Goal: Ask a question: Seek information or help from site administrators or community

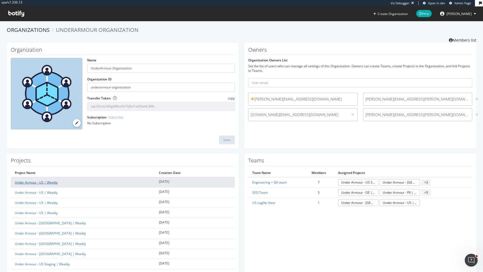
click at [49, 182] on link "Under Armour - US | Weekly" at bounding box center [36, 182] width 43 height 5
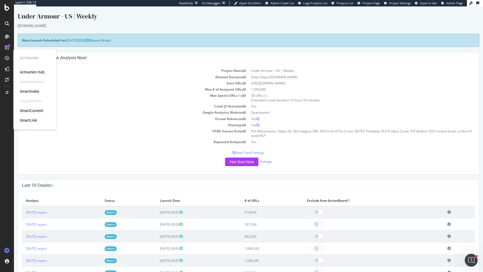
click at [178, 183] on h4 "Last 10 Crawls" at bounding box center [248, 185] width 453 height 5
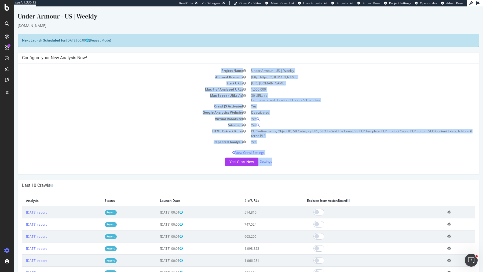
drag, startPoint x: 220, startPoint y: 71, endPoint x: 300, endPoint y: 160, distance: 119.7
click at [300, 160] on div "Project Name Under Armour - US | Weekly Allowed Domains (http|https)://www.unde…" at bounding box center [248, 119] width 461 height 111
click at [300, 160] on div "Yes! Start Now Settings" at bounding box center [248, 162] width 453 height 9
drag, startPoint x: 300, startPoint y: 169, endPoint x: 195, endPoint y: 67, distance: 146.1
click at [195, 67] on div "Project Name Under Armour - US | Weekly Allowed Domains (http|https)://www.unde…" at bounding box center [248, 119] width 461 height 111
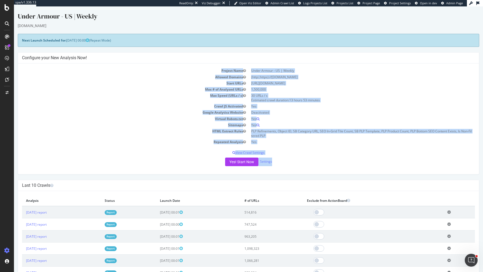
click at [195, 67] on div "Project Name Under Armour - US | Weekly Allowed Domains (http|https)://www.unde…" at bounding box center [248, 119] width 461 height 111
drag, startPoint x: 195, startPoint y: 67, endPoint x: 296, endPoint y: 177, distance: 148.9
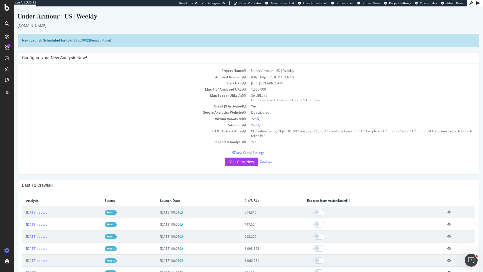
click at [327, 156] on div "Project Name Under Armour - US | Weekly Allowed Domains (http|https)://www.unde…" at bounding box center [248, 119] width 461 height 111
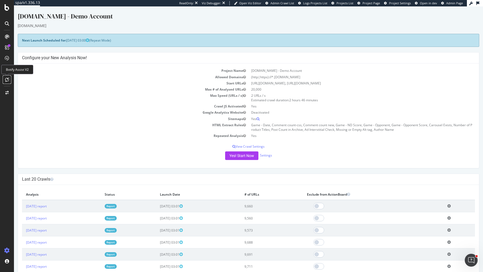
click at [8, 78] on icon at bounding box center [7, 80] width 4 height 4
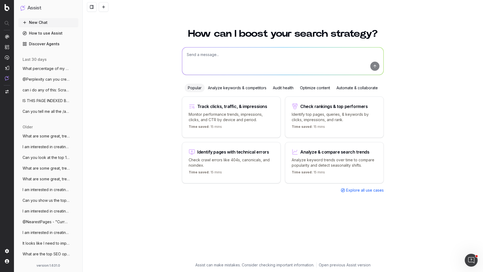
click at [288, 54] on textarea at bounding box center [282, 60] width 201 height 27
click at [218, 54] on textarea at bounding box center [282, 60] width 201 height 27
type textarea "Tell me about what I can"
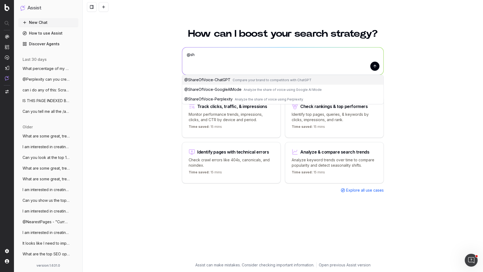
click at [248, 98] on span "Analyze the share of voice using Perplexity" at bounding box center [269, 99] width 68 height 4
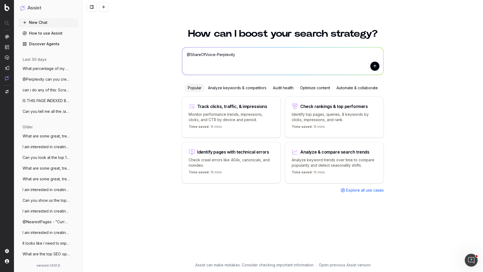
click at [272, 60] on textarea "@ShareOfVoice-Perplexity" at bounding box center [282, 60] width 201 height 27
type textarea "@ShareOfVoice-Perplexity What can you show me with this agent?"
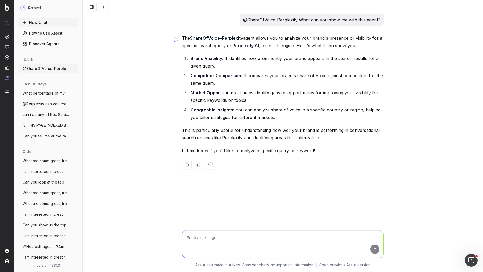
click at [258, 238] on textarea at bounding box center [282, 244] width 201 height 27
type textarea "Yes, let's see what our SOV for "Notre Dame Football Schedule""
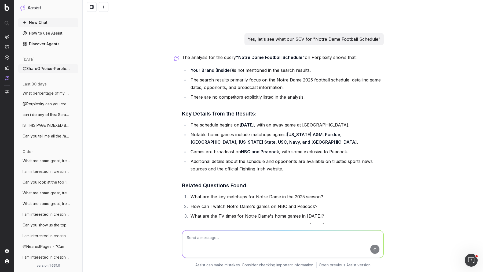
scroll to position [147, 0]
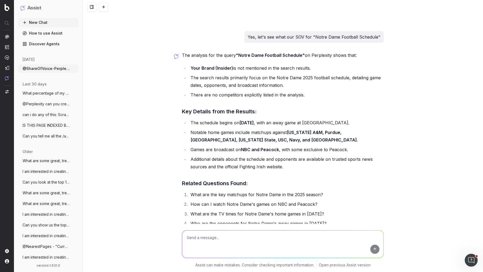
click at [224, 65] on strong "Your Brand (Insider)" at bounding box center [212, 67] width 43 height 5
click at [238, 76] on li "The search results primarily focus on the Notre Dame 2025 football schedule, de…" at bounding box center [286, 81] width 195 height 15
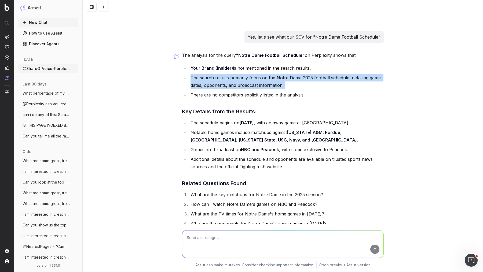
click at [238, 76] on li "The search results primarily focus on the Notre Dame 2025 football schedule, de…" at bounding box center [286, 81] width 195 height 15
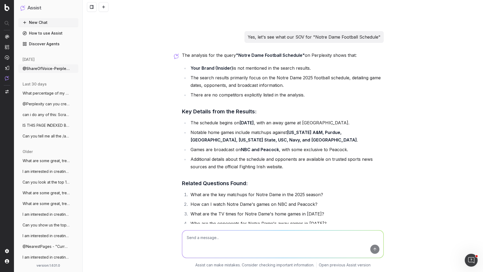
click at [240, 95] on li "There are no competitors explicitly listed in the analysis." at bounding box center [286, 95] width 195 height 8
click at [249, 95] on li "There are no competitors explicitly listed in the analysis." at bounding box center [286, 95] width 195 height 8
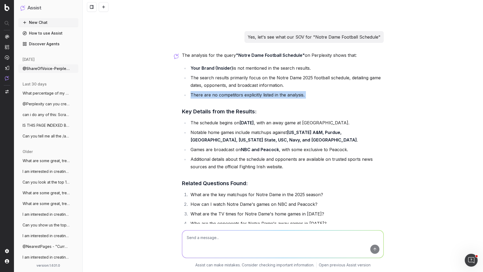
click at [249, 95] on li "There are no competitors explicitly listed in the analysis." at bounding box center [286, 95] width 195 height 8
click at [271, 244] on textarea at bounding box center [282, 244] width 201 height 27
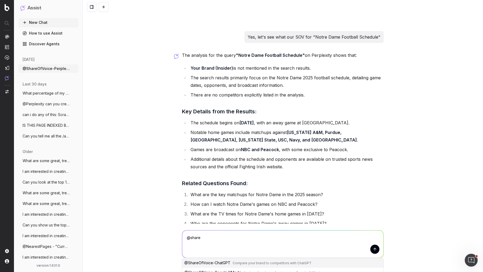
click at [246, 263] on span "Compare your brand to competitors with ChatGPT" at bounding box center [272, 263] width 79 height 4
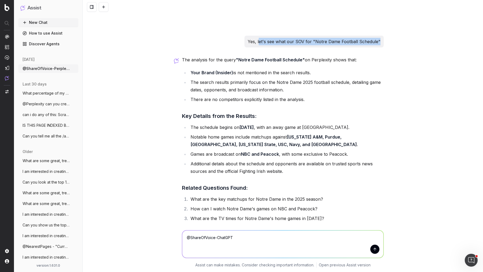
drag, startPoint x: 262, startPoint y: 41, endPoint x: 382, endPoint y: 43, distance: 120.2
click at [382, 43] on div "Yes, let's see what our SOV for "Notre Dame Football Schedule"" at bounding box center [313, 42] width 139 height 12
copy p "et's see what our SOV for "Notre Dame Football Schedule""
click at [278, 240] on textarea "@ShareOfVoice-ChatGPT" at bounding box center [282, 244] width 201 height 27
paste textarea "et's see what our SOV for "Notre Dame Football Schedule""
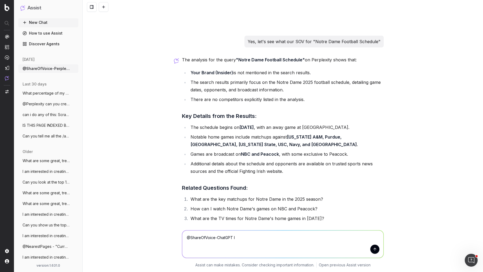
type textarea "@ShareOfVoice-ChatGPT let's see what our SOV for "Notre Dame Football Schedule""
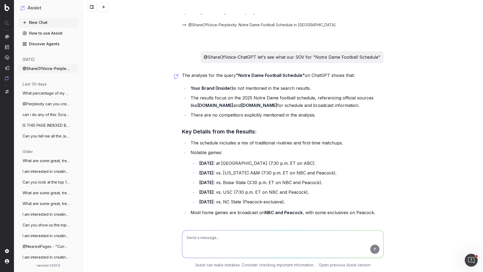
scroll to position [387, 0]
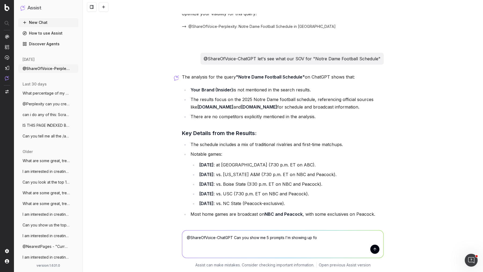
type textarea "@ShareOfVoice-ChatGPT Can you show me 5 prompts I'm showing up for"
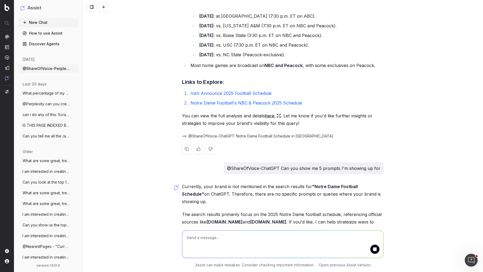
scroll to position [568, 0]
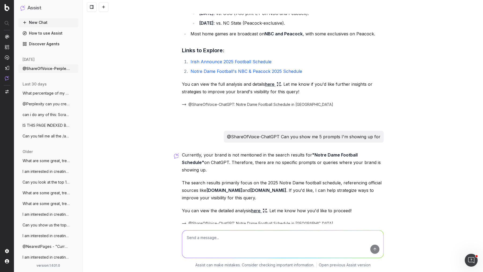
click at [276, 239] on textarea at bounding box center [282, 244] width 201 height 27
type textarea "for any prompts"
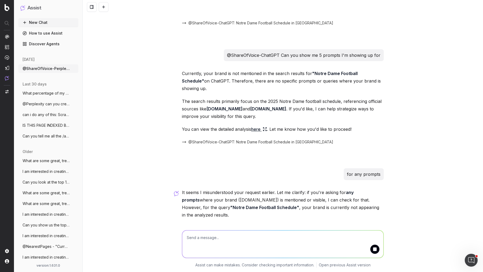
scroll to position [673, 0]
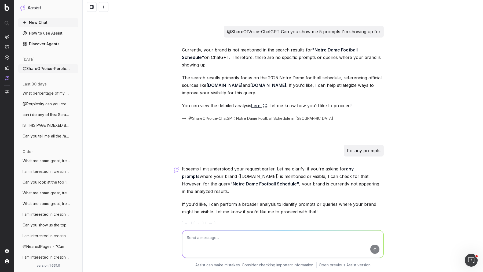
click at [255, 240] on textarea at bounding box center [282, 244] width 201 height 27
type textarea "yes check for any"
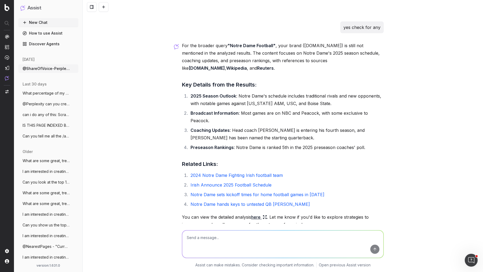
scroll to position [908, 0]
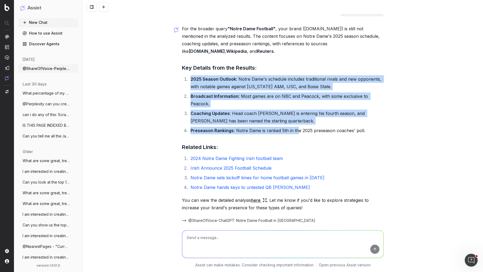
drag, startPoint x: 306, startPoint y: 50, endPoint x: 296, endPoint y: 111, distance: 61.2
click at [296, 111] on div "For the broader query "Notre Dame Football" , your brand (UHND.com) is still no…" at bounding box center [283, 136] width 202 height 222
click at [296, 127] on li "Preseason Rankings : Notre Dame is ranked 5th in the 2025 preseason coaches' po…" at bounding box center [286, 131] width 195 height 8
drag, startPoint x: 374, startPoint y: 107, endPoint x: 373, endPoint y: 43, distance: 63.9
click at [373, 43] on div "For the broader query "Notre Dame Football" , your brand (UHND.com) is still no…" at bounding box center [283, 136] width 202 height 222
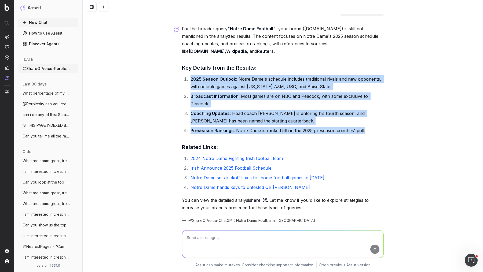
click at [284, 110] on li "Coaching Updates : Head coach Marcus Freeman is entering his fourth season, and…" at bounding box center [286, 117] width 195 height 15
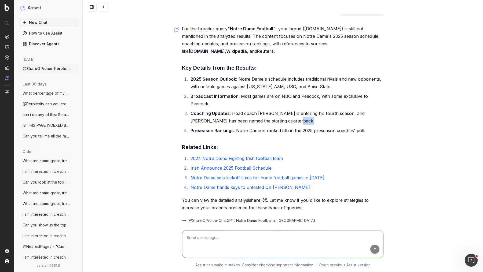
click at [284, 110] on li "Coaching Updates : Head coach Marcus Freeman is entering his fourth season, and…" at bounding box center [286, 117] width 195 height 15
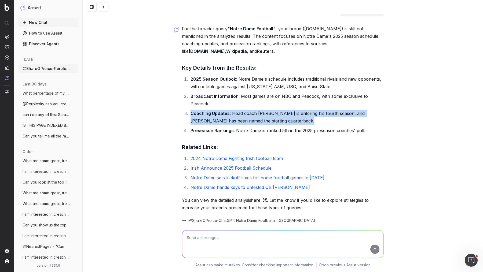
click at [284, 110] on li "Coaching Updates : Head coach Marcus Freeman is entering his fourth season, and…" at bounding box center [286, 117] width 195 height 15
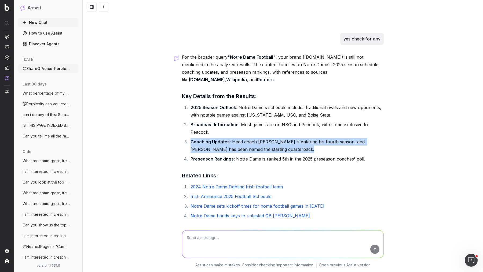
scroll to position [879, 0]
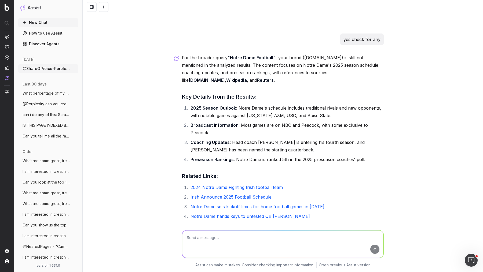
click at [252, 239] on textarea at bounding box center [282, 244] width 201 height 27
click at [291, 54] on p "For the broader query "Notre Dame Football" , your brand (UHND.com) is still no…" at bounding box center [283, 69] width 202 height 30
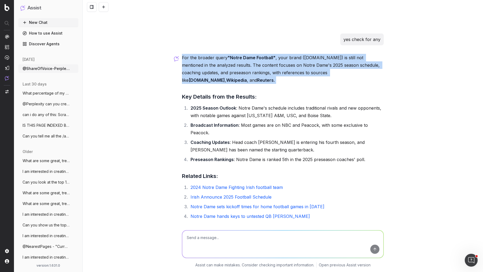
click at [291, 54] on p "For the broader query "Notre Dame Football" , your brand (UHND.com) is still no…" at bounding box center [283, 69] width 202 height 30
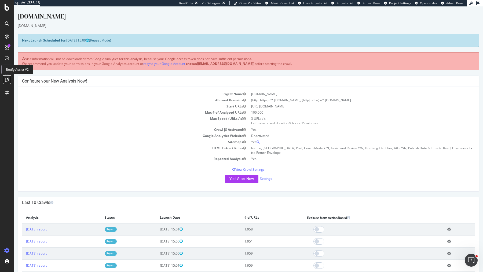
click at [6, 79] on icon at bounding box center [7, 80] width 4 height 4
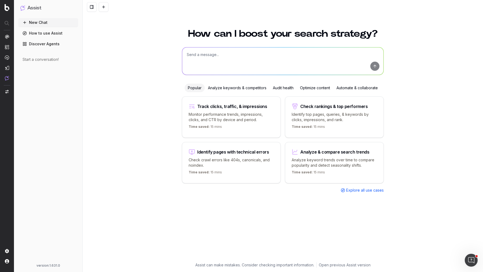
click at [207, 56] on textarea at bounding box center [282, 60] width 201 height 27
type textarea "@ShareOfVoice-ChatGPT Can you show me some of our top SOV terms?"
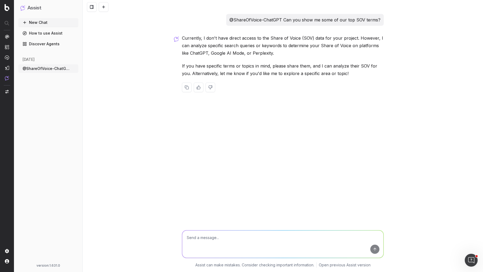
click at [244, 50] on p "Currently, I don't have direct access to the Share of Voice (SOV) data for your…" at bounding box center [283, 45] width 202 height 23
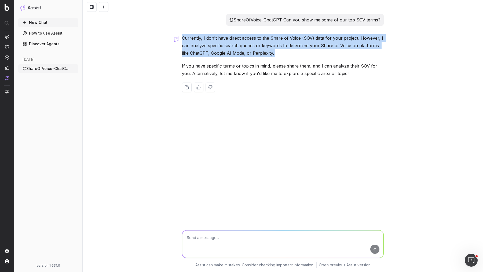
click at [244, 50] on p "Currently, I don't have direct access to the Share of Voice (SOV) data for your…" at bounding box center [283, 45] width 202 height 23
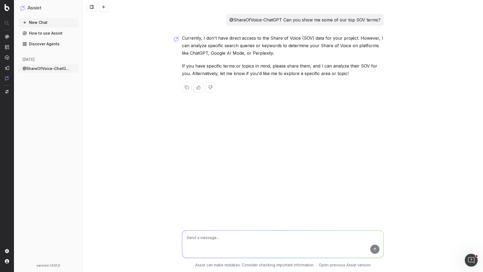
click at [249, 67] on p "If you have specific terms or topics in mind, please share them, and I can anal…" at bounding box center [283, 69] width 202 height 15
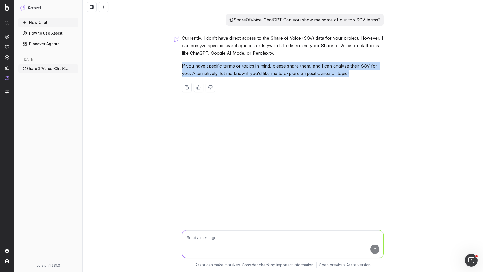
click at [249, 67] on p "If you have specific terms or topics in mind, please share them, and I can anal…" at bounding box center [283, 69] width 202 height 15
click at [257, 71] on p "If you have specific terms or topics in mind, please share them, and I can anal…" at bounding box center [283, 69] width 202 height 15
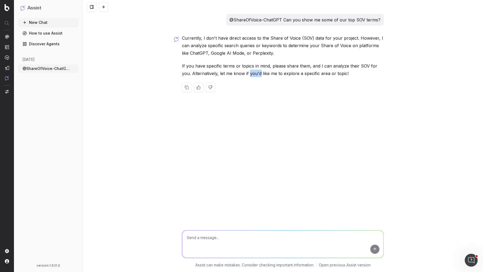
click at [257, 71] on p "If you have specific terms or topics in mind, please share them, and I can anal…" at bounding box center [283, 69] width 202 height 15
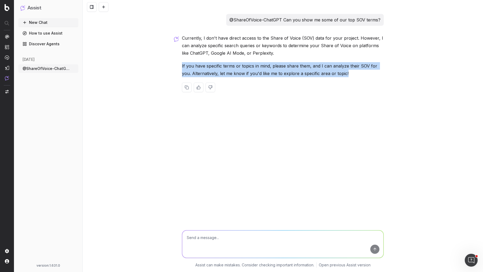
click at [257, 71] on p "If you have specific terms or topics in mind, please share them, and I can anal…" at bounding box center [283, 69] width 202 height 15
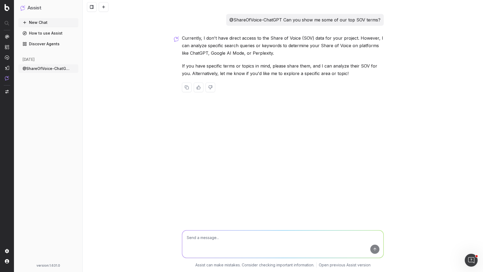
click at [249, 241] on textarea at bounding box center [282, 244] width 201 height 27
type textarea "How about for "Tax preparation software""
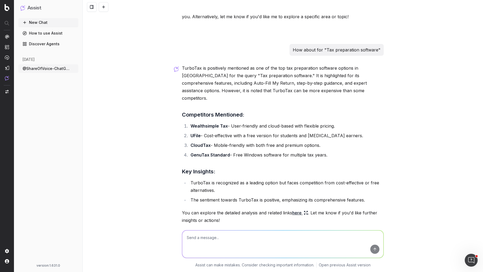
scroll to position [92, 0]
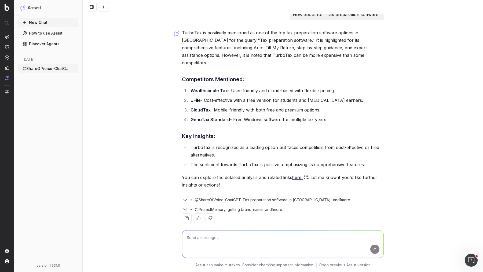
click at [296, 174] on link "here" at bounding box center [300, 178] width 16 height 8
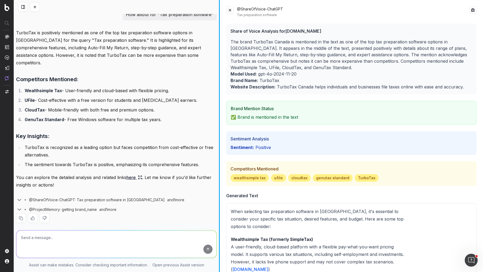
click at [220, 119] on div at bounding box center [219, 136] width 1 height 272
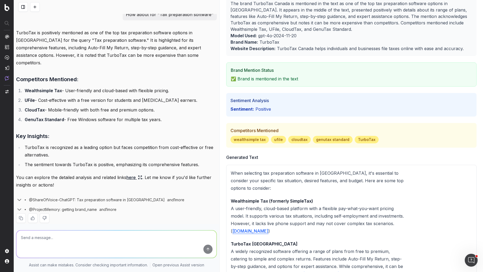
scroll to position [0, 0]
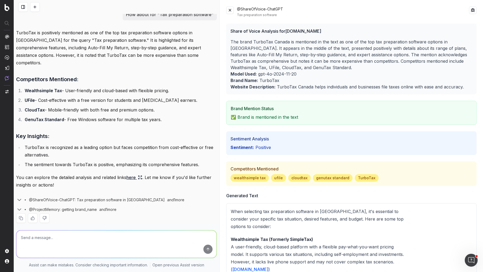
click at [295, 44] on p "The brand TurboTax Canada is mentioned in the text as one of the top tax prepar…" at bounding box center [352, 55] width 242 height 32
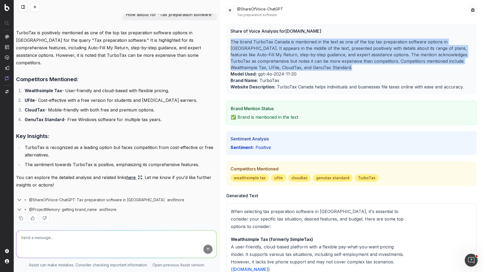
click at [295, 44] on p "The brand TurboTax Canada is mentioned in the text as one of the top tax prepar…" at bounding box center [352, 55] width 242 height 32
click at [229, 11] on button at bounding box center [230, 10] width 8 height 8
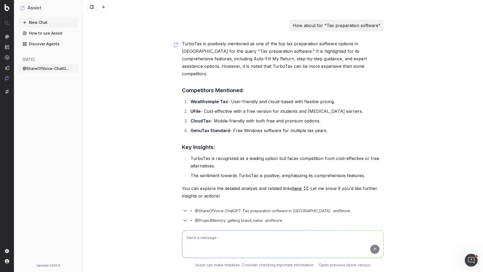
scroll to position [92, 0]
